Goal: Contribute content: Contribute content

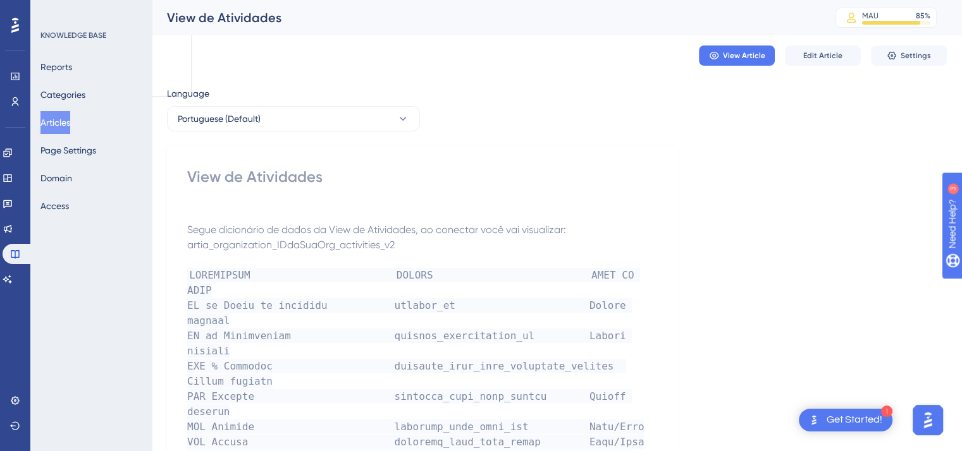
click at [63, 125] on button "Articles" at bounding box center [55, 122] width 30 height 23
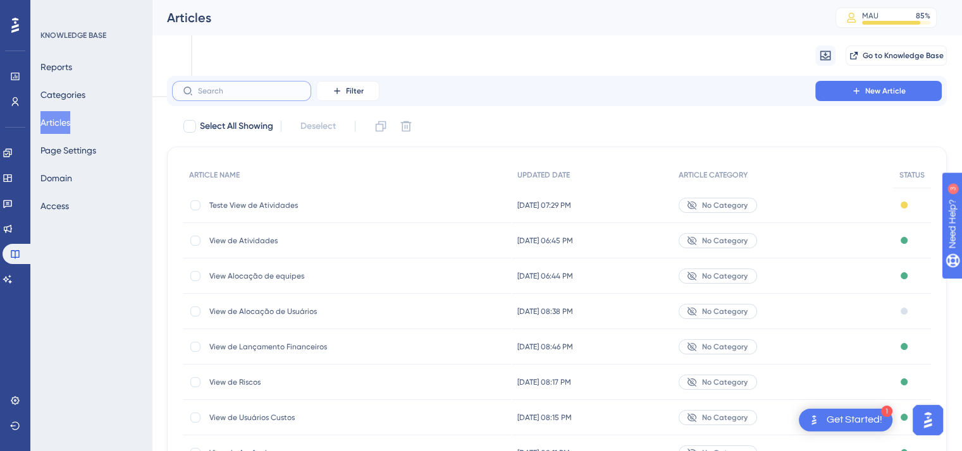
click at [220, 87] on input "text" at bounding box center [249, 91] width 102 height 9
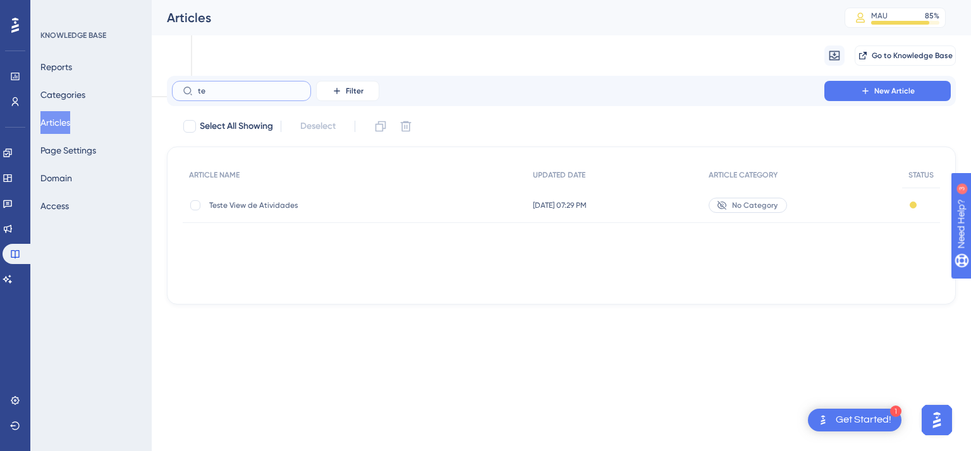
type input "t"
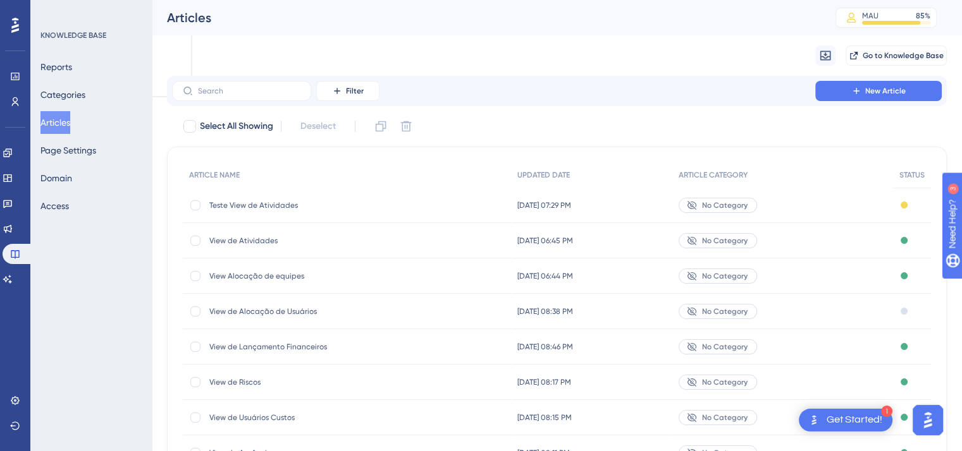
click at [266, 203] on span "Teste View de Atividades" at bounding box center [310, 205] width 202 height 10
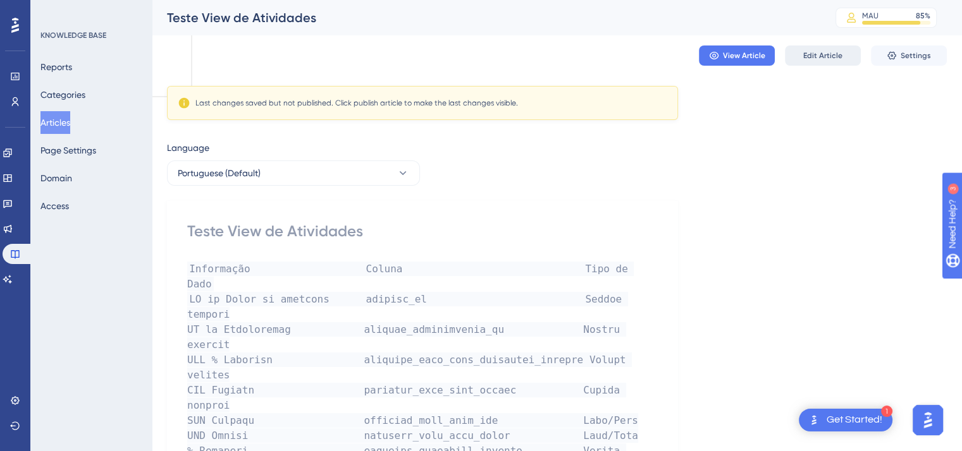
click at [828, 47] on button "Edit Article" at bounding box center [823, 56] width 76 height 20
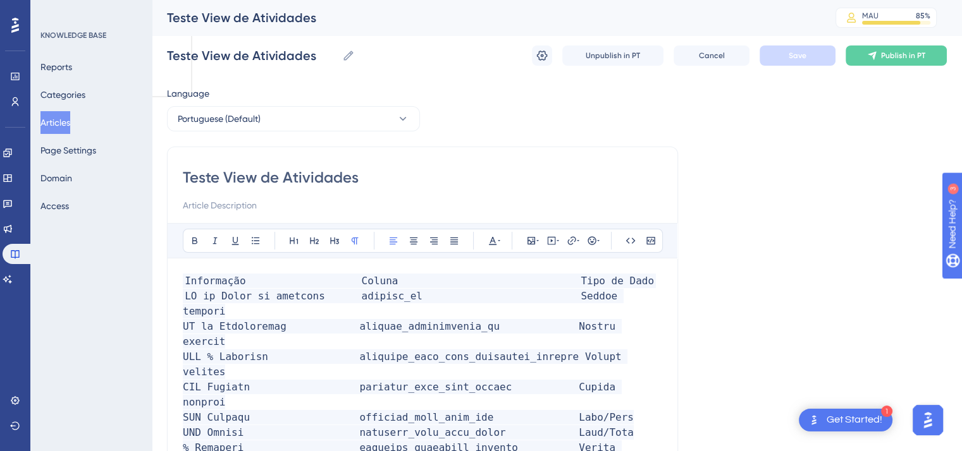
click at [185, 277] on span "Informação Coluna Tipo de Dado" at bounding box center [419, 281] width 473 height 15
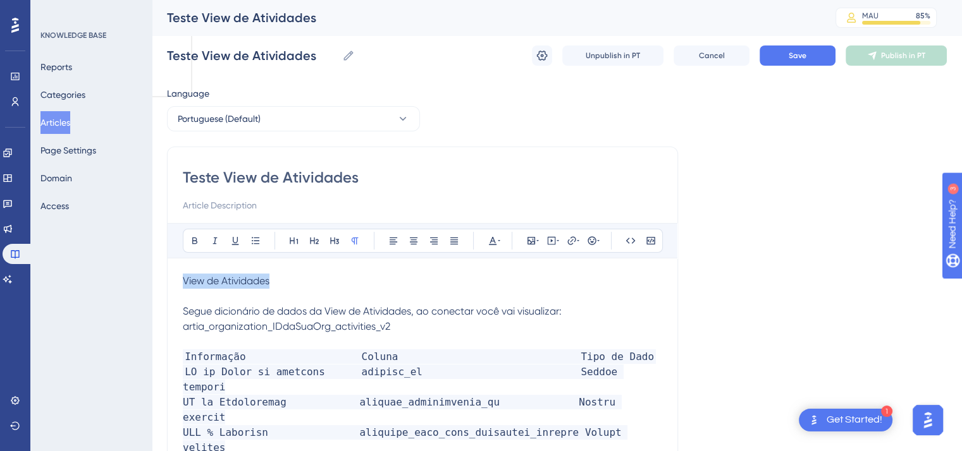
drag, startPoint x: 273, startPoint y: 281, endPoint x: 175, endPoint y: 267, distance: 99.7
copy span "View de Atividades"
click at [258, 178] on input "Teste View de Atividades" at bounding box center [422, 178] width 479 height 20
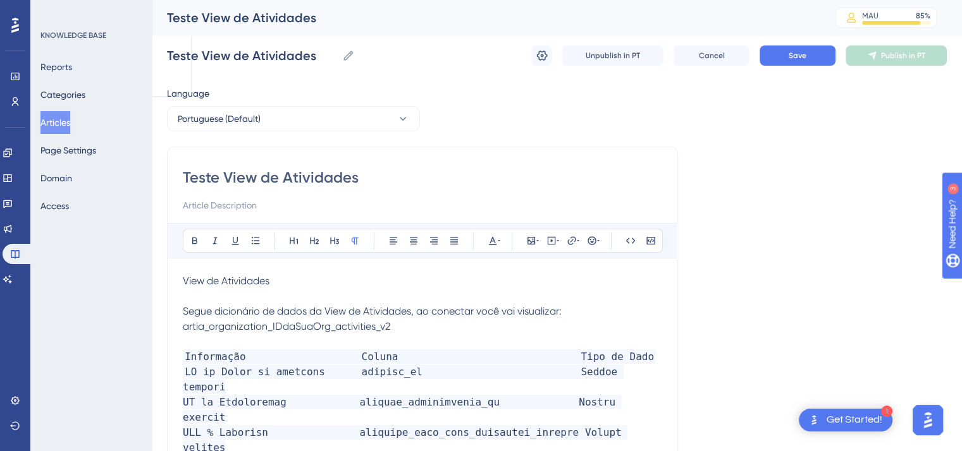
click at [258, 178] on input "Teste View de Atividades" at bounding box center [422, 178] width 479 height 20
paste input
type input "View de Atividades"
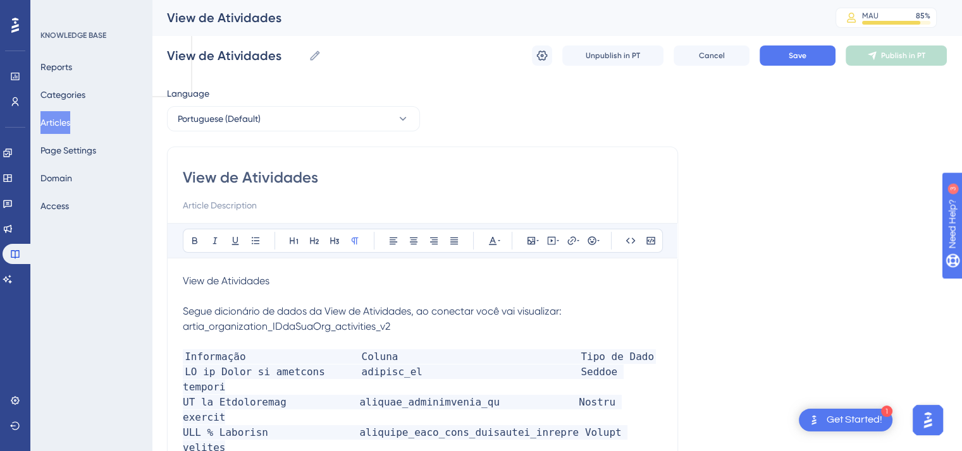
type input "View de Atividades"
drag, startPoint x: 281, startPoint y: 290, endPoint x: 177, endPoint y: 250, distance: 111.7
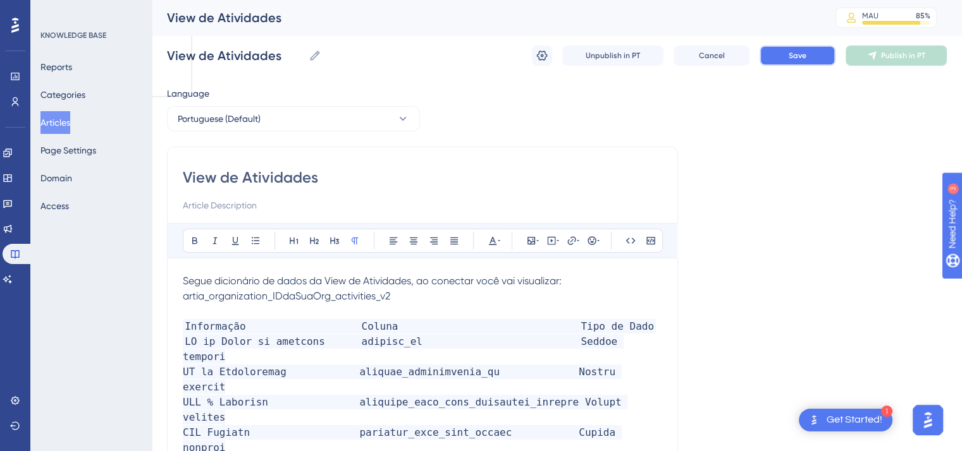
click at [805, 59] on span "Save" at bounding box center [797, 56] width 18 height 10
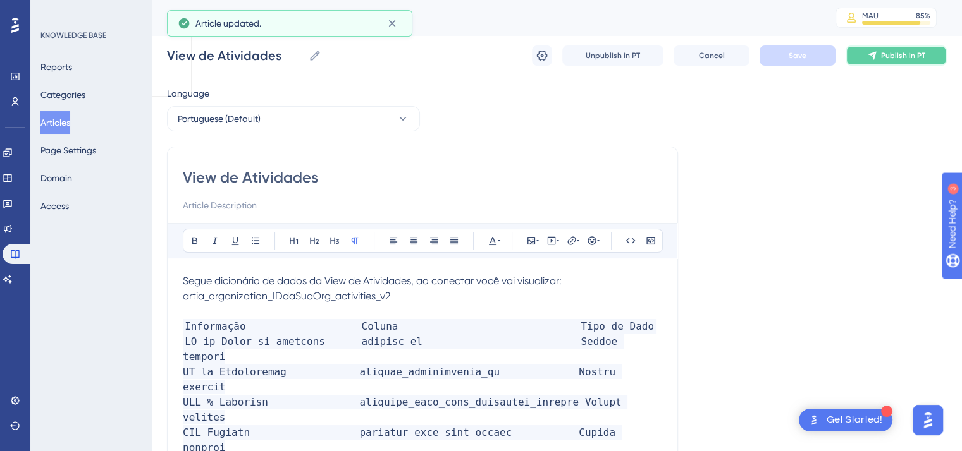
click at [883, 52] on span "Publish in PT" at bounding box center [903, 56] width 44 height 10
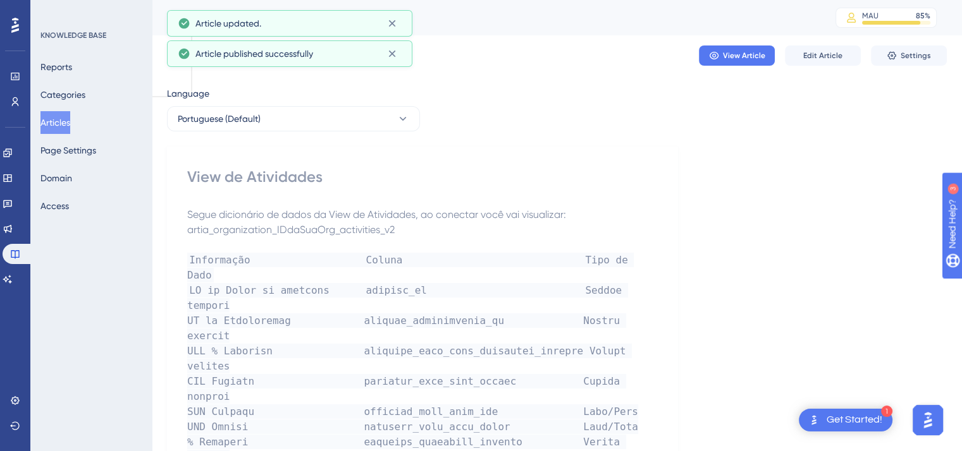
click at [70, 124] on button "Articles" at bounding box center [55, 122] width 30 height 23
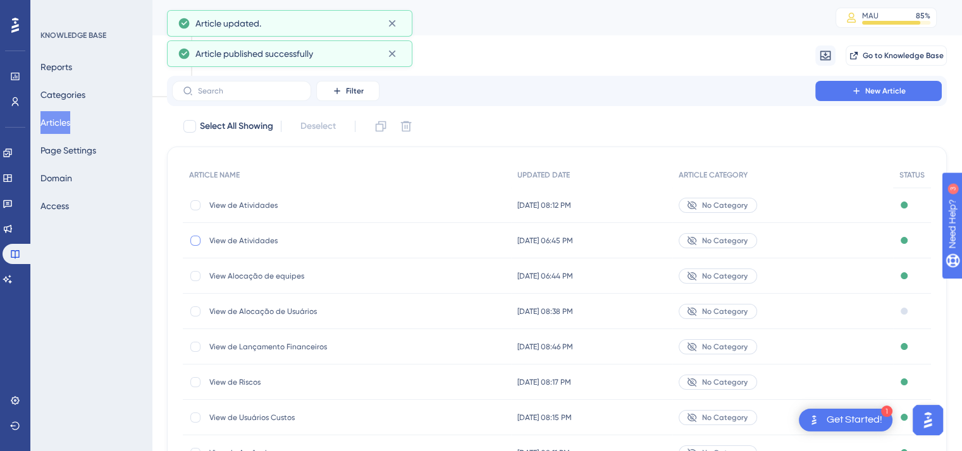
click at [195, 243] on div at bounding box center [195, 241] width 10 height 10
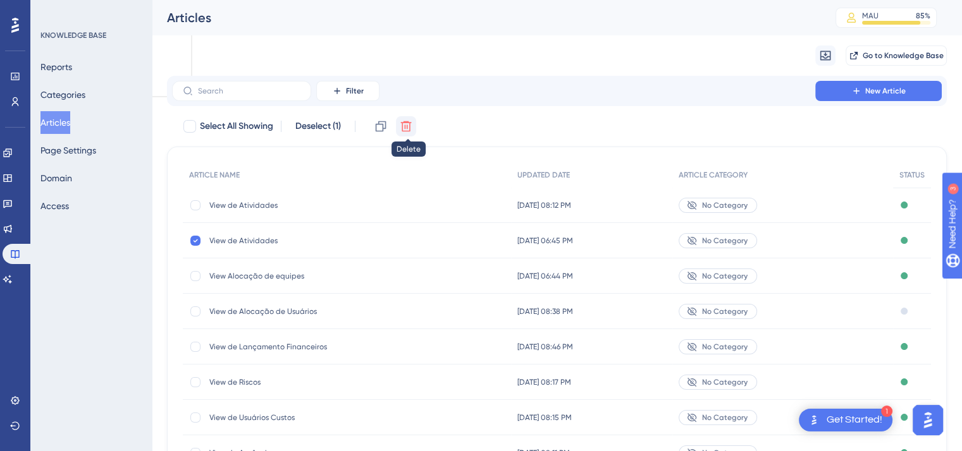
click at [412, 127] on icon at bounding box center [406, 126] width 13 height 13
checkbox input "false"
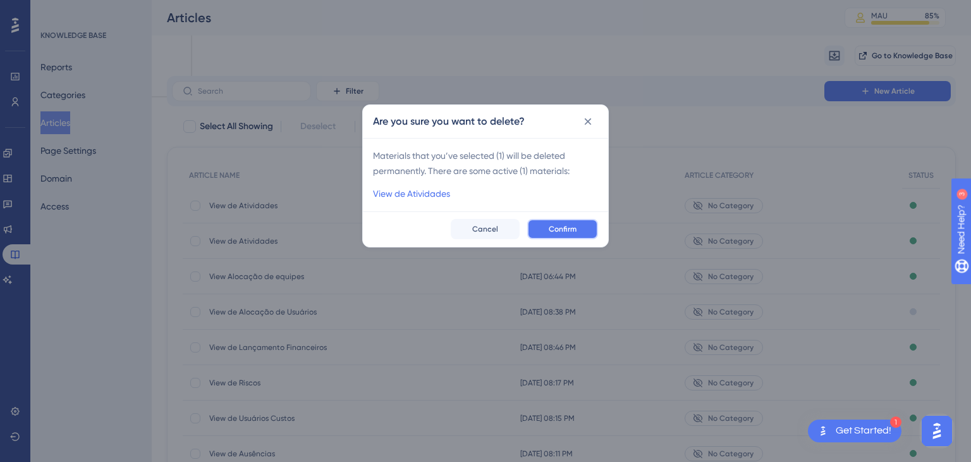
click at [572, 236] on button "Confirm" at bounding box center [562, 229] width 71 height 20
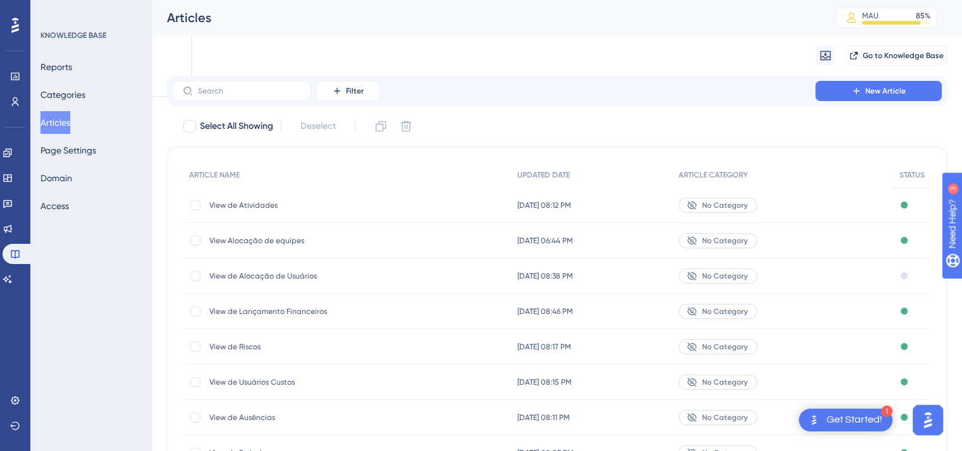
click at [256, 219] on div "View de Atividades View de Atividades" at bounding box center [310, 205] width 202 height 35
